Goal: Task Accomplishment & Management: Use online tool/utility

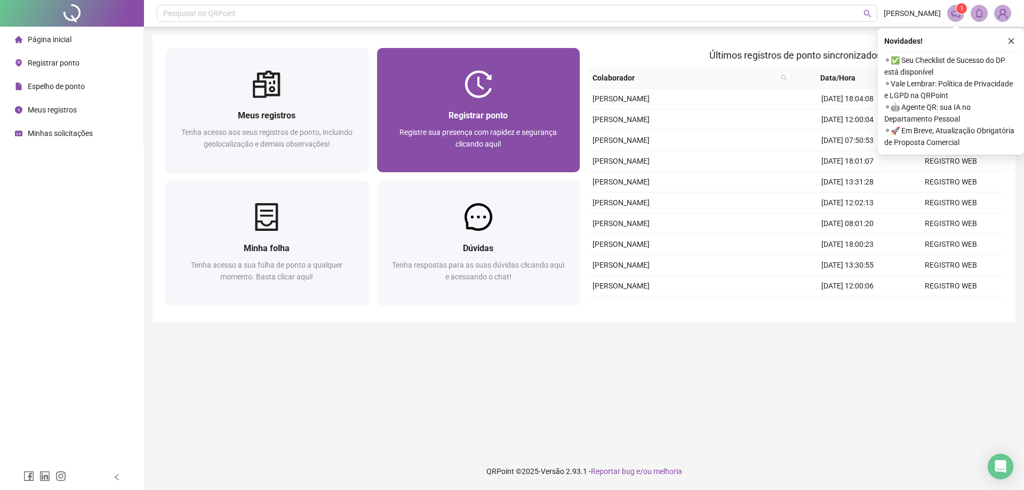
click at [494, 83] on div at bounding box center [478, 84] width 203 height 28
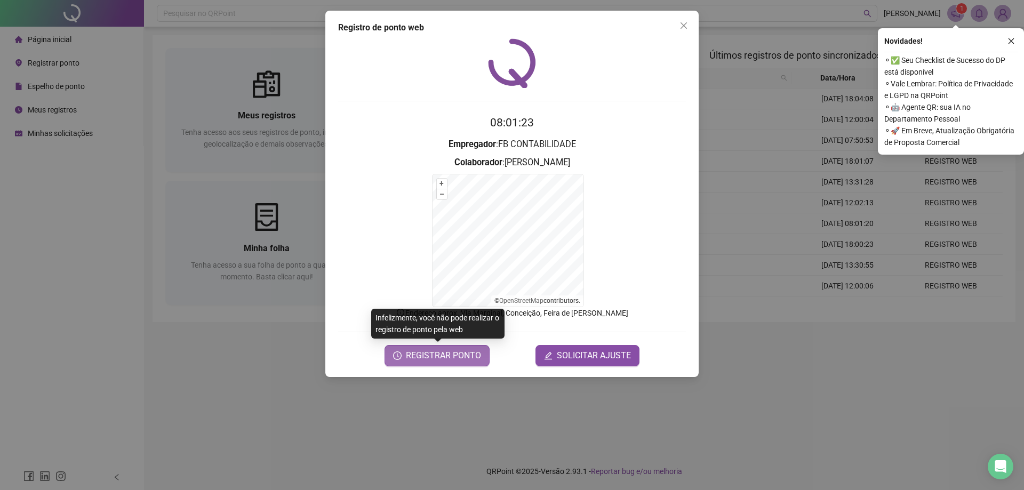
click at [415, 356] on span "REGISTRAR PONTO" at bounding box center [443, 355] width 75 height 13
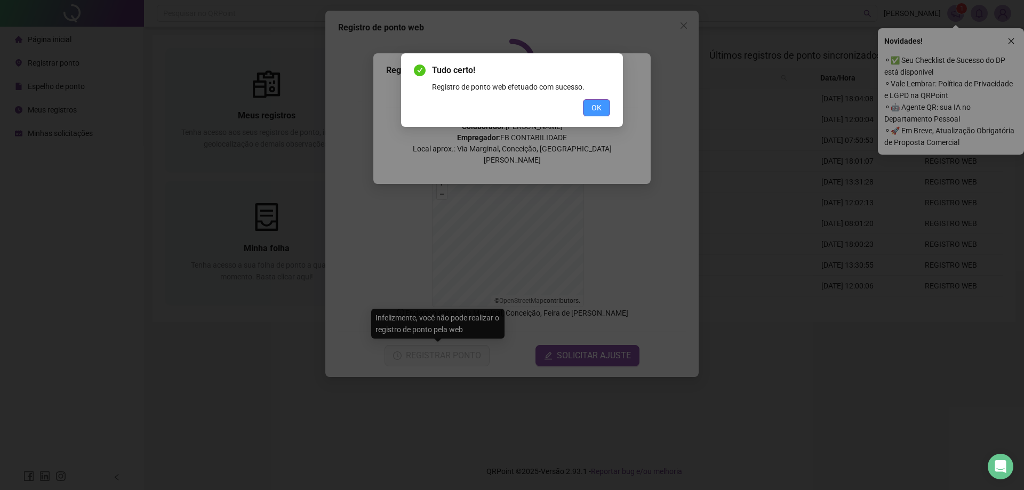
click at [599, 114] on button "OK" at bounding box center [596, 107] width 27 height 17
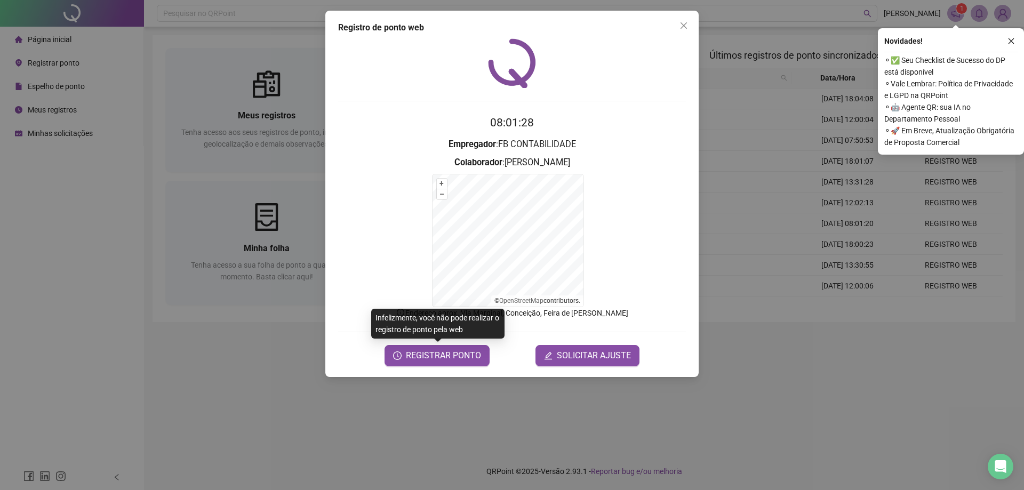
click at [693, 27] on div "Registro de ponto web 08:01:28 Empregador : FB CONTABILIDADE Colaborador : [PER…" at bounding box center [511, 194] width 373 height 367
drag, startPoint x: 678, startPoint y: 25, endPoint x: 640, endPoint y: 32, distance: 39.0
click at [679, 25] on span "Close" at bounding box center [683, 25] width 17 height 9
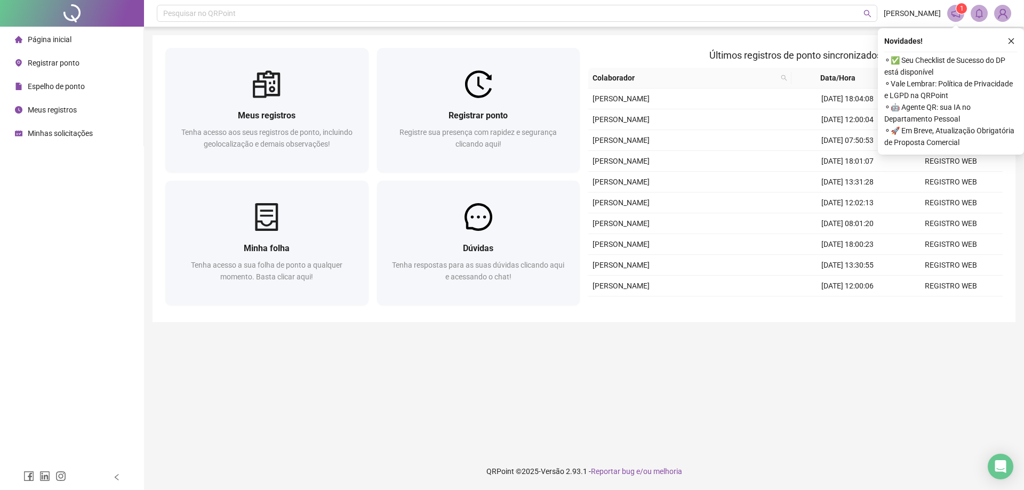
click at [73, 115] on div "Meus registros" at bounding box center [46, 109] width 62 height 21
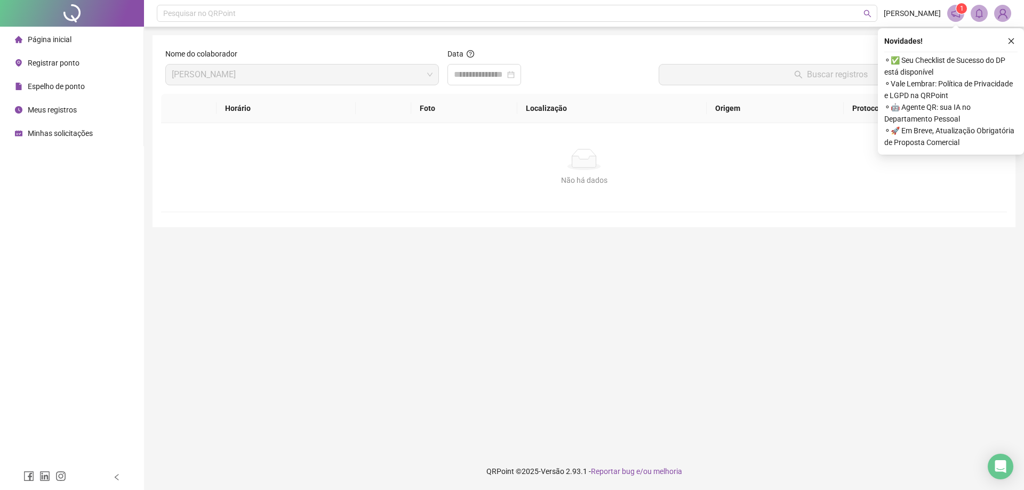
click at [64, 41] on span "Página inicial" at bounding box center [50, 39] width 44 height 9
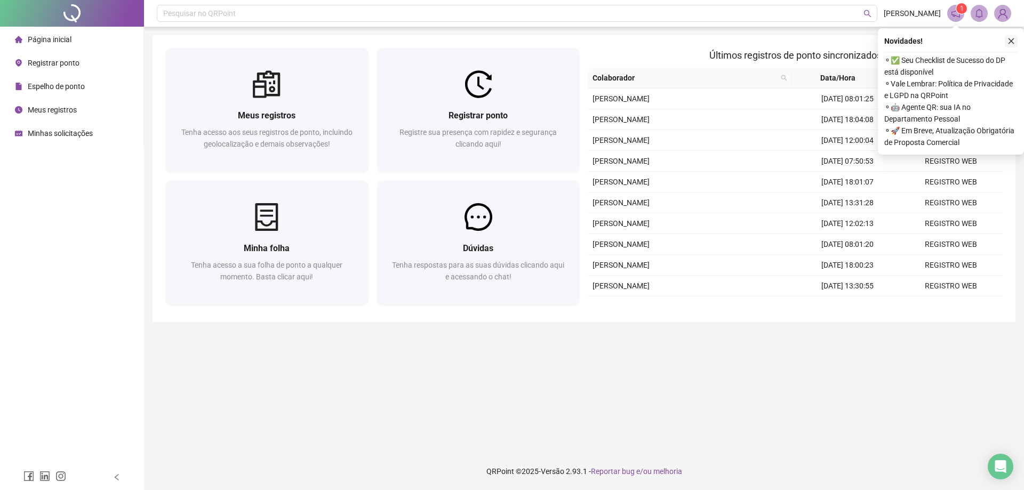
click at [1009, 42] on icon "close" at bounding box center [1011, 40] width 7 height 7
